Goal: Information Seeking & Learning: Compare options

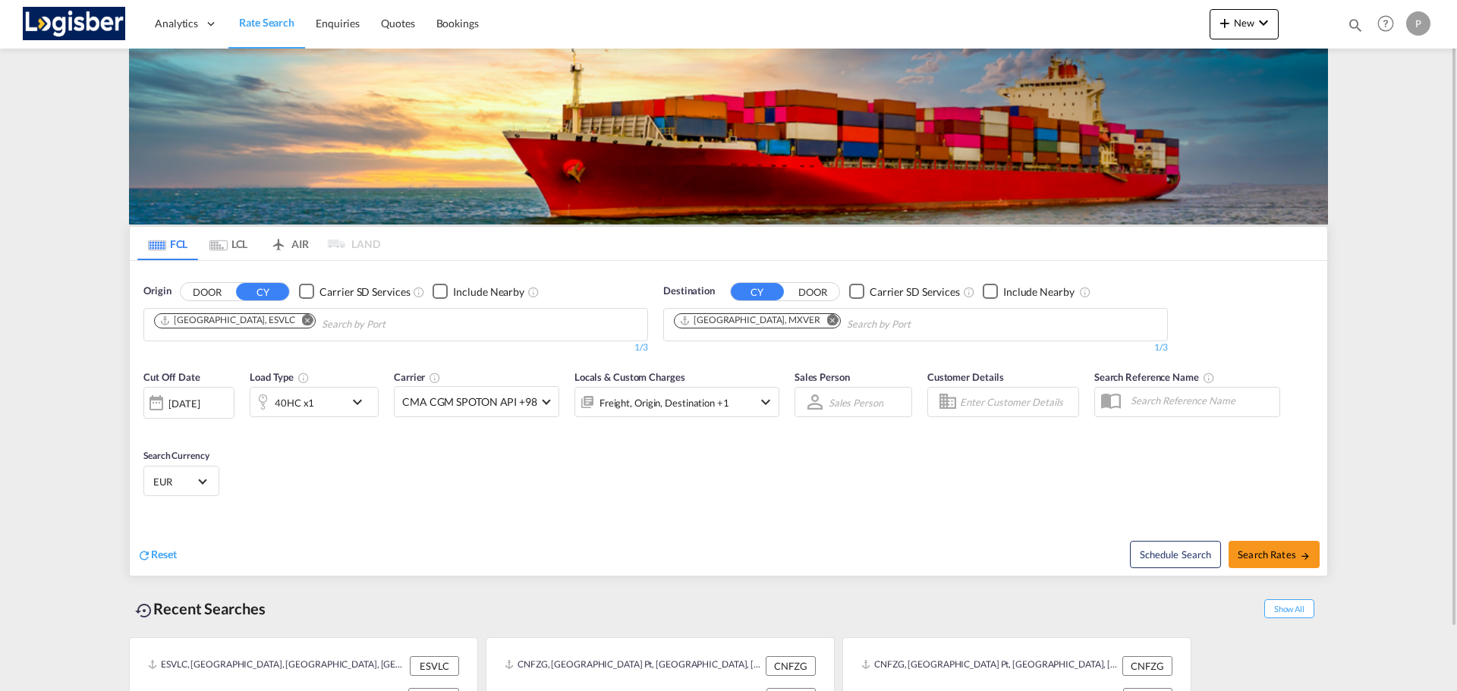
click at [827, 321] on md-icon "Remove" at bounding box center [832, 319] width 11 height 11
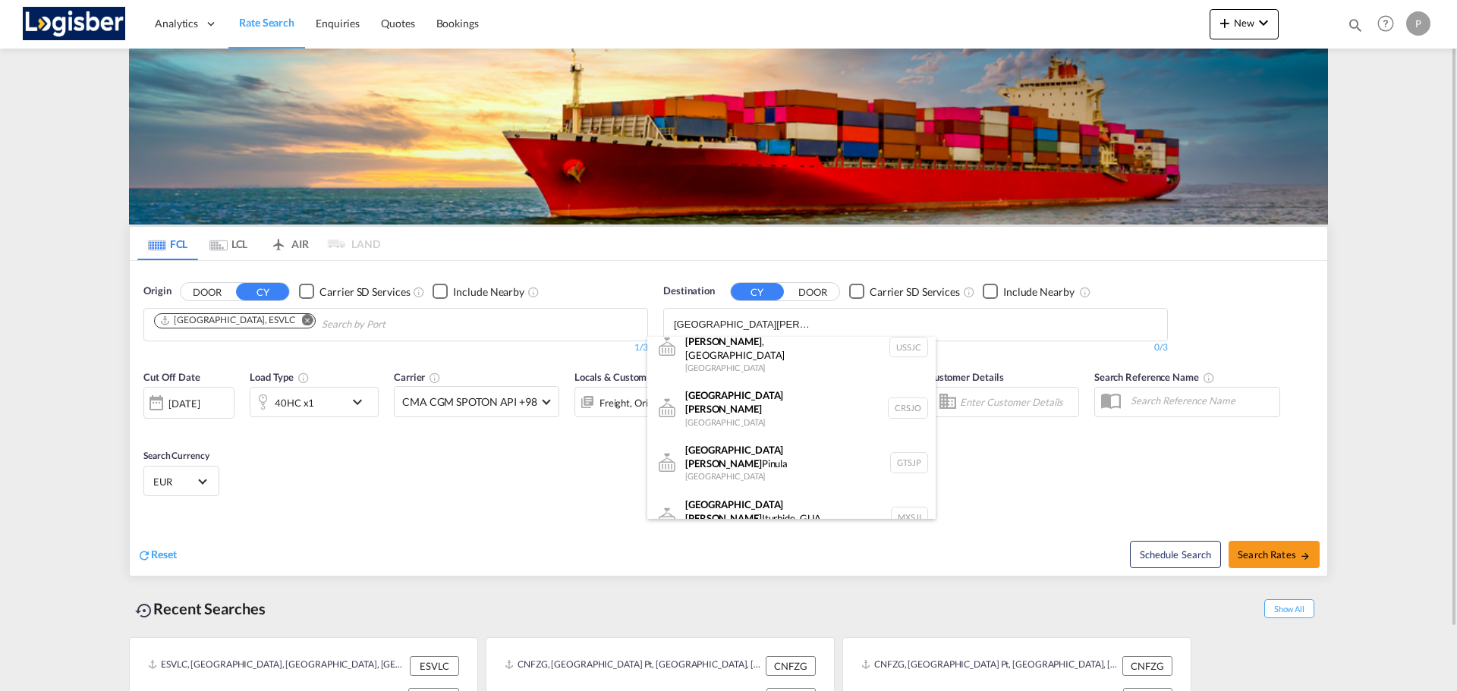
scroll to position [106, 0]
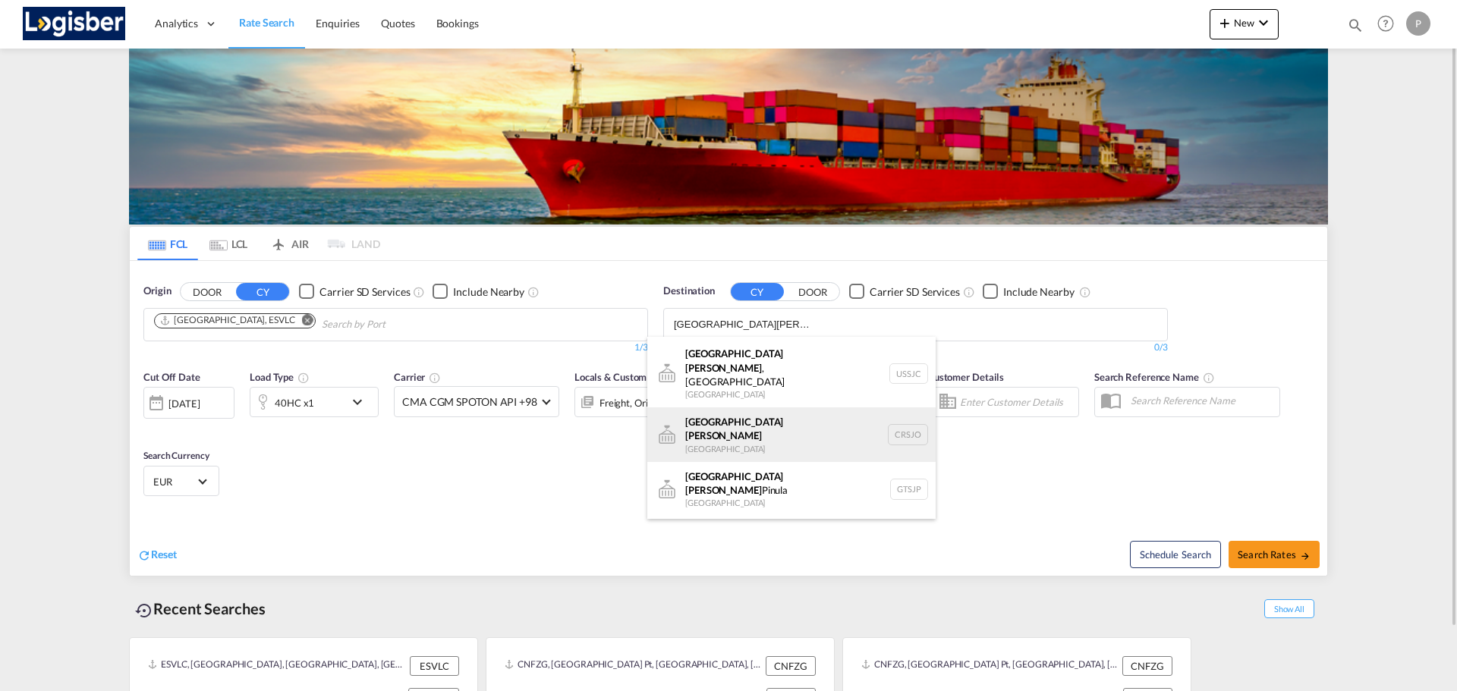
type input "[GEOGRAPHIC_DATA][PERSON_NAME]"
click at [765, 407] on div "San [PERSON_NAME][GEOGRAPHIC_DATA] CRSJO" at bounding box center [791, 434] width 288 height 55
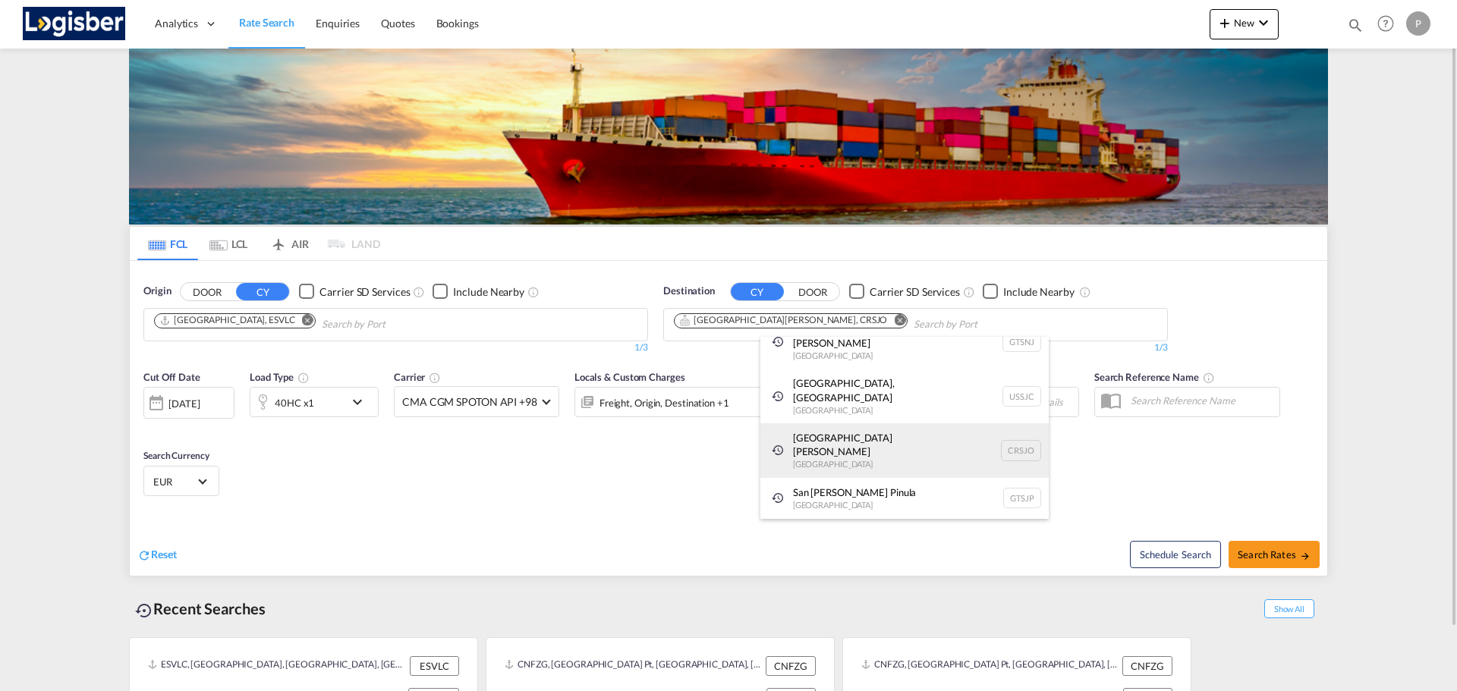
scroll to position [23, 0]
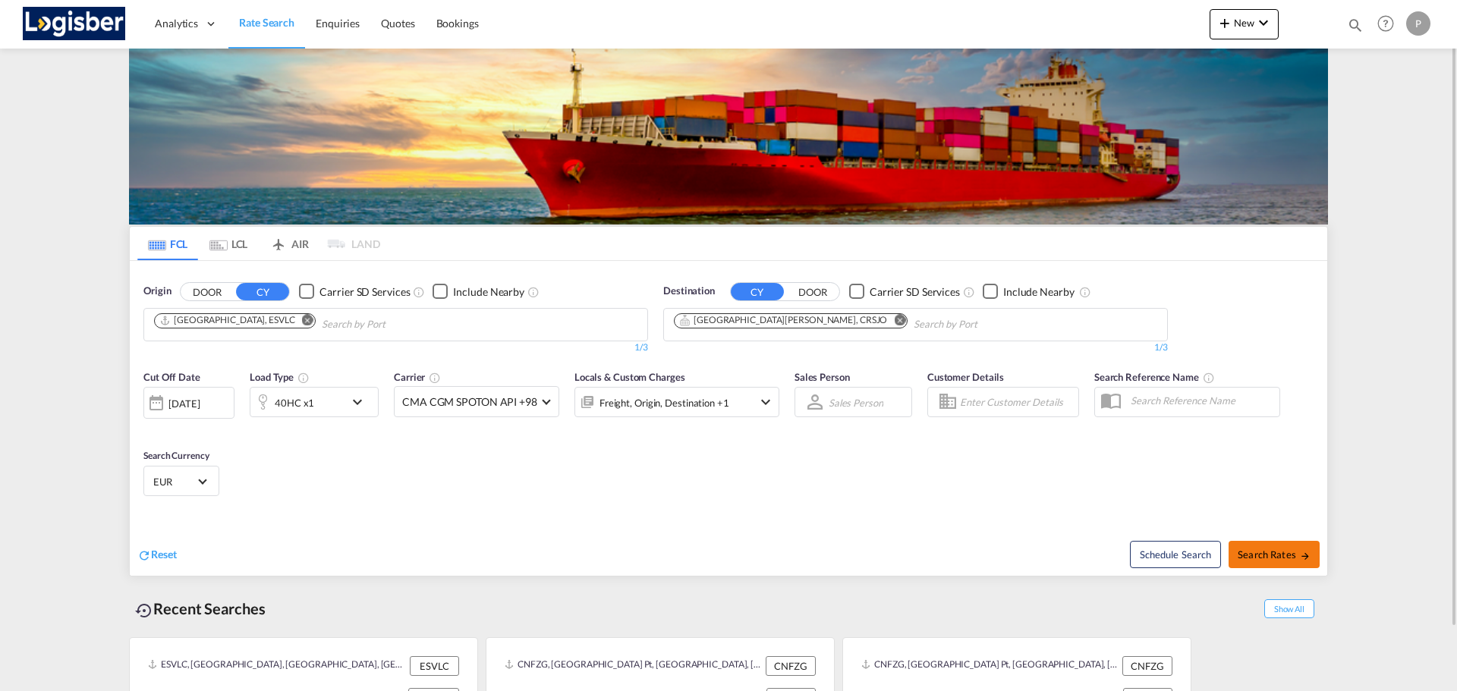
click at [1252, 549] on span "Search Rates" at bounding box center [1273, 555] width 73 height 12
type input "ESVLC to CRSJO / [DATE]"
